Goal: Information Seeking & Learning: Learn about a topic

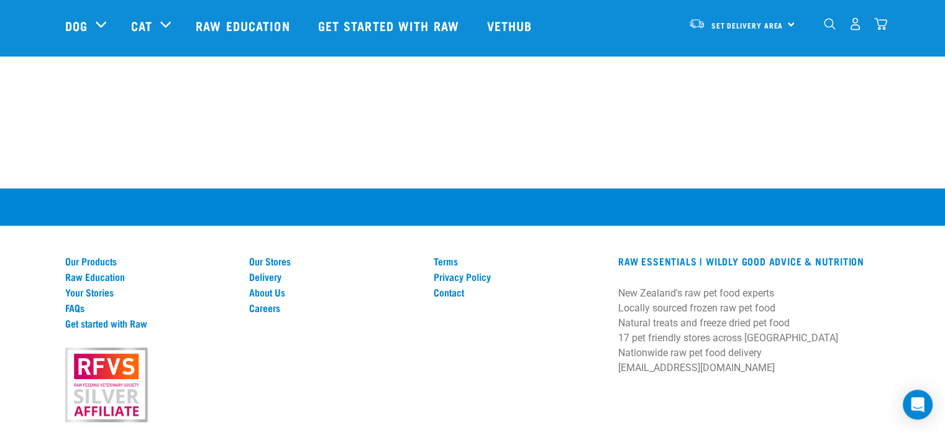
scroll to position [1092, 0]
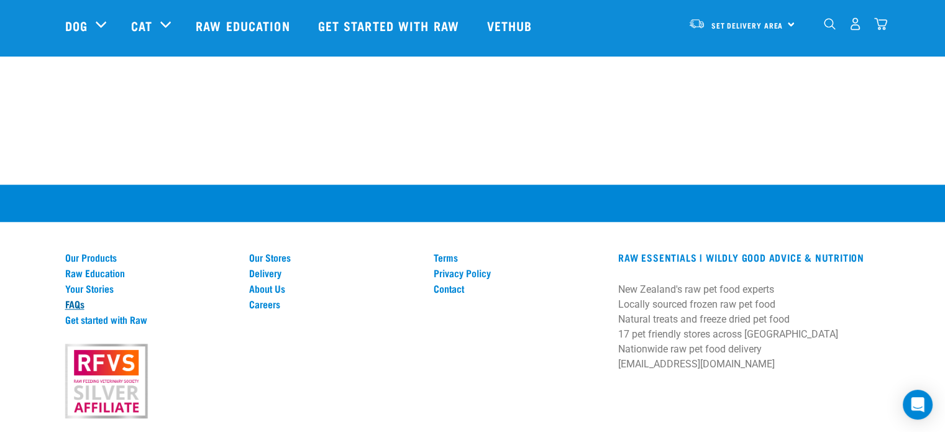
click at [81, 298] on link "FAQs" at bounding box center [150, 303] width 170 height 11
